Goal: Information Seeking & Learning: Understand process/instructions

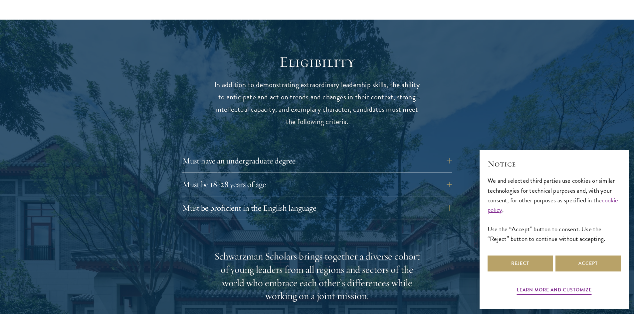
scroll to position [840, 0]
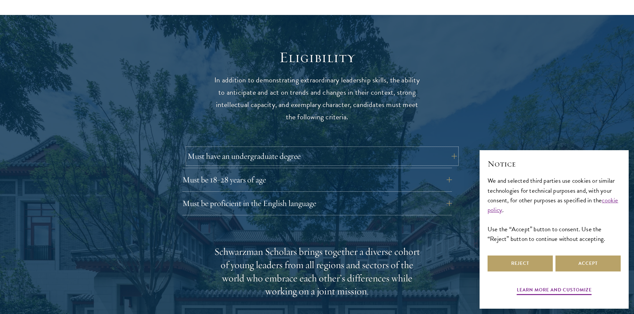
click at [320, 148] on button "Must have an undergraduate degree" at bounding box center [321, 156] width 269 height 16
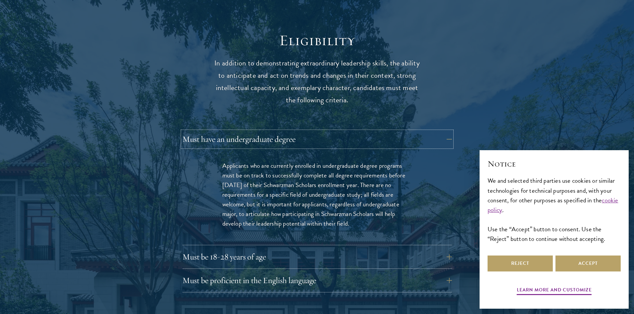
scroll to position [857, 0]
click at [338, 131] on button "Must have an undergraduate degree" at bounding box center [321, 139] width 269 height 16
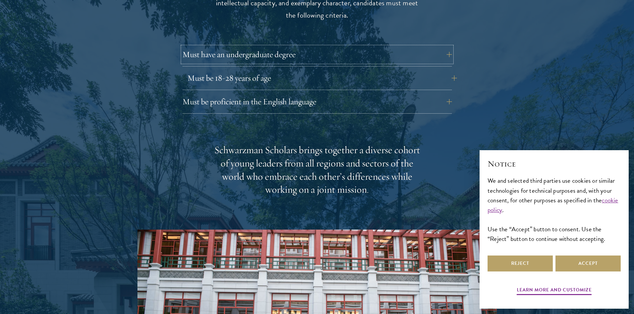
scroll to position [944, 0]
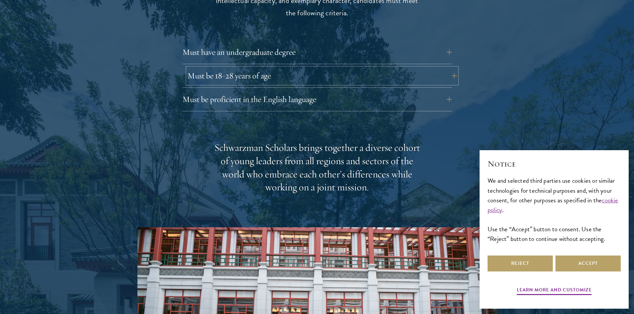
click at [303, 68] on button "Must be 18-28 years of age" at bounding box center [321, 76] width 269 height 16
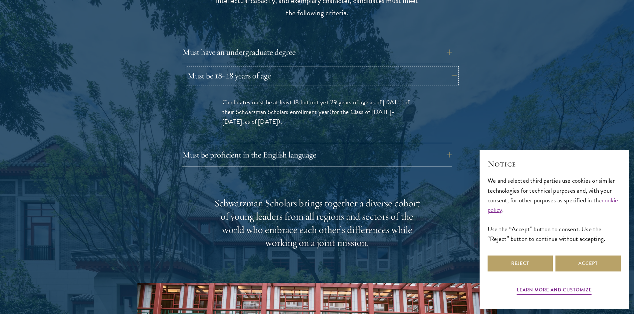
click at [300, 68] on button "Must be 18-28 years of age" at bounding box center [321, 76] width 269 height 16
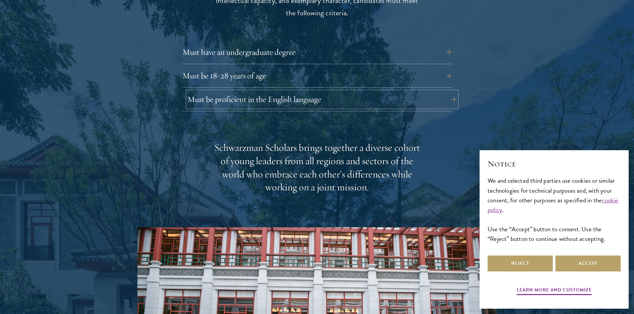
click at [303, 91] on button "Must be proficient in the English language" at bounding box center [321, 99] width 269 height 16
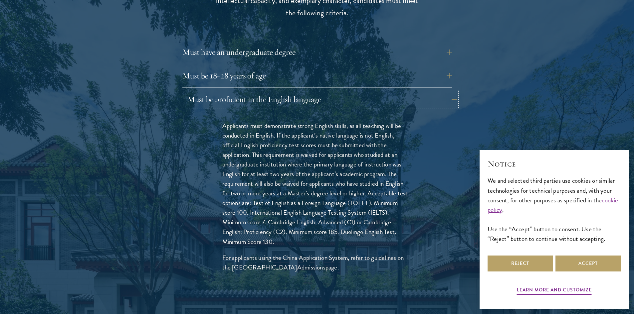
click at [329, 91] on button "Must be proficient in the English language" at bounding box center [321, 99] width 269 height 16
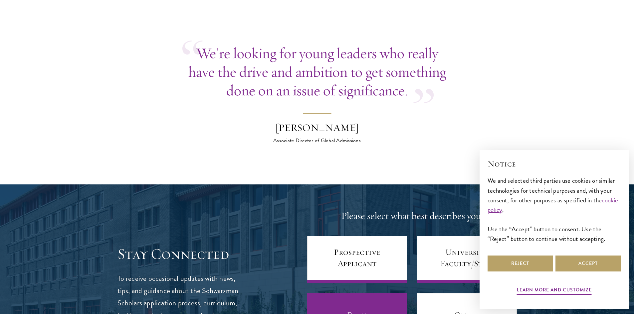
scroll to position [2549, 0]
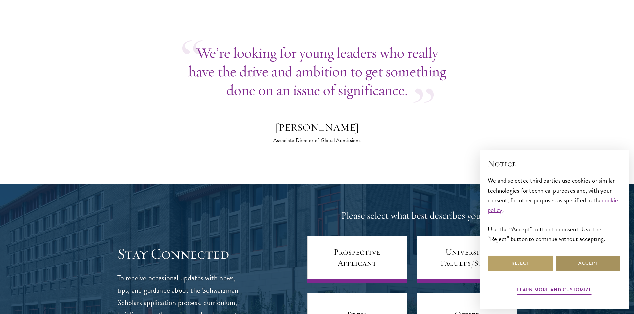
click at [579, 263] on button "Accept" at bounding box center [587, 264] width 65 height 16
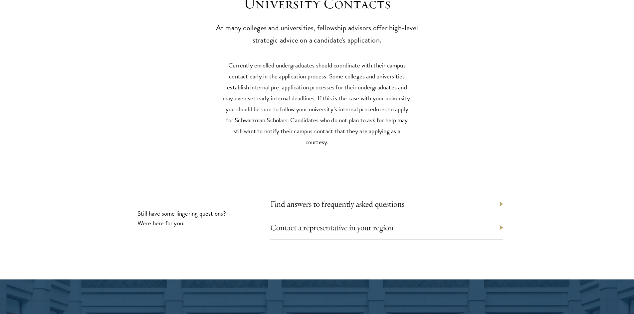
scroll to position [2989, 0]
click at [417, 223] on div "Contact a representative in your region" at bounding box center [386, 228] width 233 height 24
click at [375, 222] on link "Contact a representative in your region" at bounding box center [336, 227] width 123 height 10
